Goal: Contribute content: Contribute content

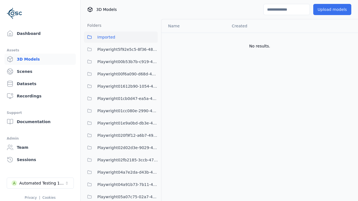
click at [333, 10] on button "Upload models" at bounding box center [332, 9] width 38 height 11
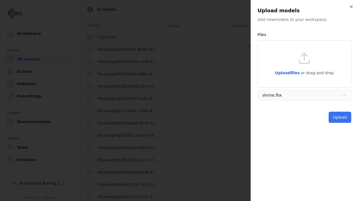
click at [340, 117] on button "Upload" at bounding box center [340, 117] width 23 height 11
